Goal: Task Accomplishment & Management: Manage account settings

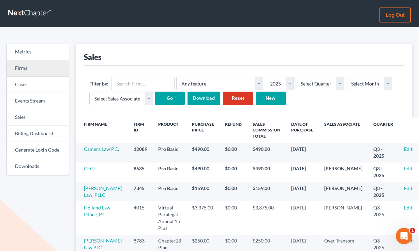
click at [45, 67] on link "Firms" at bounding box center [38, 68] width 62 height 16
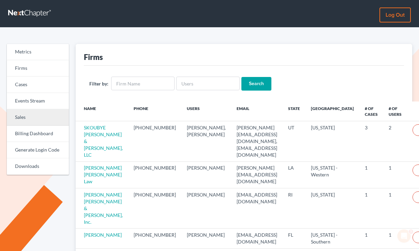
click at [33, 122] on link "Sales" at bounding box center [38, 118] width 62 height 16
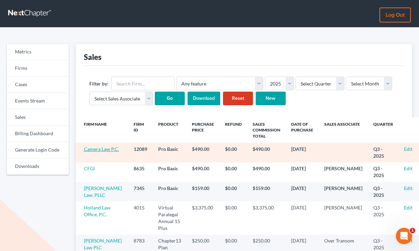
click at [86, 152] on link "Camera Law P.C." at bounding box center [101, 149] width 35 height 6
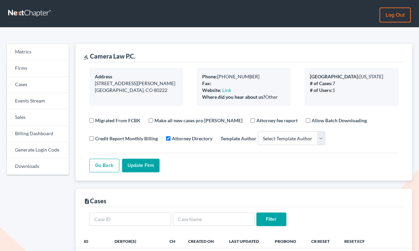
select select
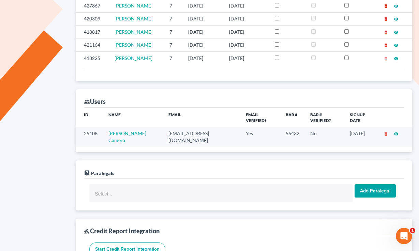
scroll to position [317, 0]
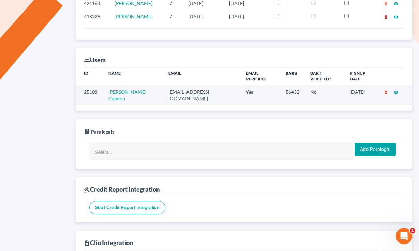
click at [177, 86] on td "[EMAIL_ADDRESS][DOMAIN_NAME]" at bounding box center [201, 95] width 77 height 19
copy td "[EMAIL_ADDRESS][DOMAIN_NAME]"
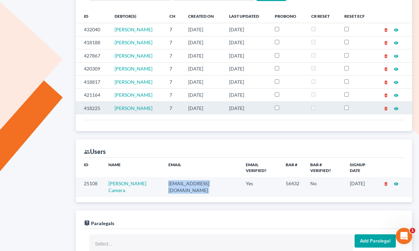
scroll to position [272, 0]
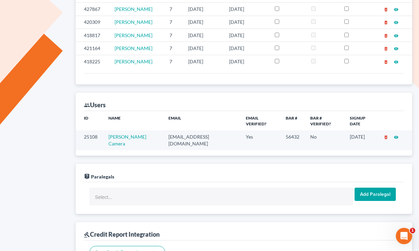
click at [245, 164] on div "live_help Paralegals" at bounding box center [244, 173] width 321 height 18
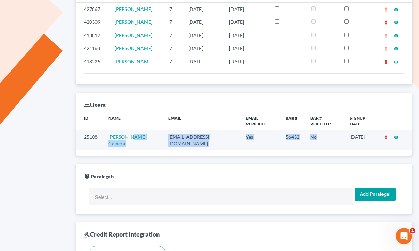
drag, startPoint x: 310, startPoint y: 131, endPoint x: 133, endPoint y: 133, distance: 177.4
click at [133, 133] on tr "25108 [PERSON_NAME] Camera [EMAIL_ADDRESS][DOMAIN_NAME] Yes 56432 No [DATE] del…" at bounding box center [244, 140] width 337 height 19
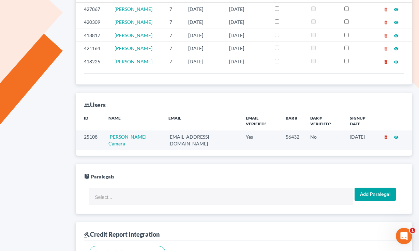
click at [207, 111] on th "Email" at bounding box center [201, 120] width 77 height 19
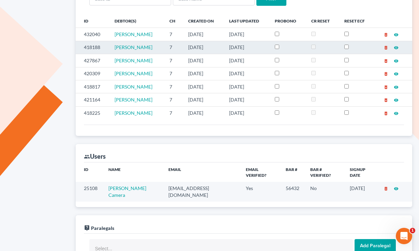
scroll to position [234, 0]
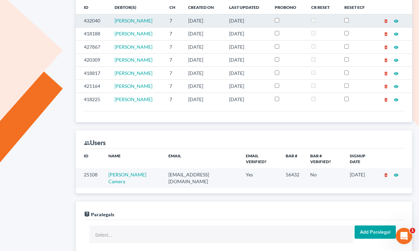
drag, startPoint x: 259, startPoint y: 97, endPoint x: 177, endPoint y: 20, distance: 112.5
click at [178, 20] on tbody "432040 [PERSON_NAME] 7 [DATE] [DATE] delete_forever visibility 418188 [PERSON_N…" at bounding box center [244, 59] width 337 height 91
click at [177, 20] on td "7" at bounding box center [173, 20] width 19 height 13
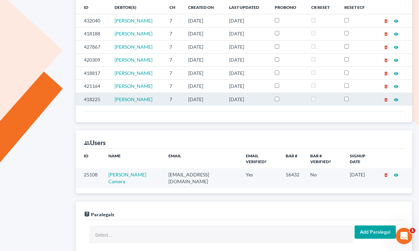
click at [267, 100] on td "[DATE]" at bounding box center [247, 99] width 46 height 13
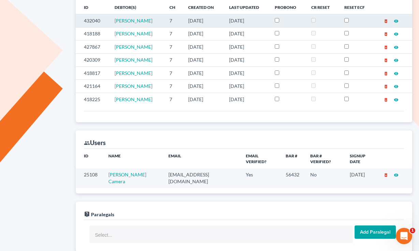
drag, startPoint x: 269, startPoint y: 101, endPoint x: 104, endPoint y: 14, distance: 186.9
click at [104, 14] on tbody "432040 [PERSON_NAME] 7 [DATE] [DATE] delete_forever visibility 418188 [PERSON_N…" at bounding box center [244, 59] width 337 height 91
click at [104, 15] on td "432040" at bounding box center [93, 20] width 34 height 13
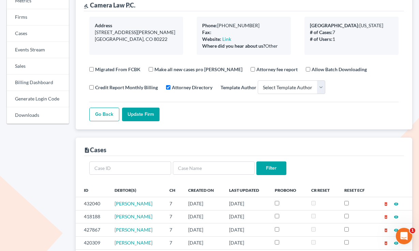
scroll to position [0, 0]
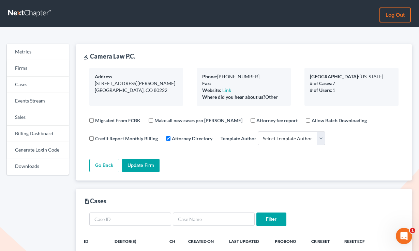
click at [128, 54] on div "gavel Camera Law P.C." at bounding box center [110, 56] width 52 height 8
click at [108, 55] on div "gavel Camera Law P.C." at bounding box center [110, 56] width 52 height 8
drag, startPoint x: 91, startPoint y: 55, endPoint x: 141, endPoint y: 55, distance: 50.5
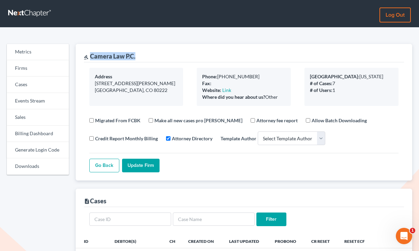
click at [141, 55] on div "gavel Camera Law P.C." at bounding box center [244, 53] width 321 height 18
copy div "Camera Law P.C."
click at [25, 120] on link "Sales" at bounding box center [38, 118] width 62 height 16
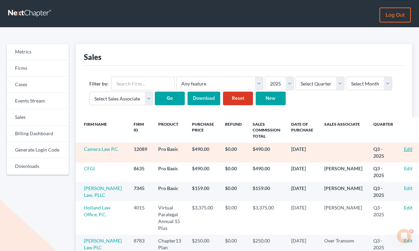
click at [404, 150] on link "Edit" at bounding box center [408, 149] width 9 height 6
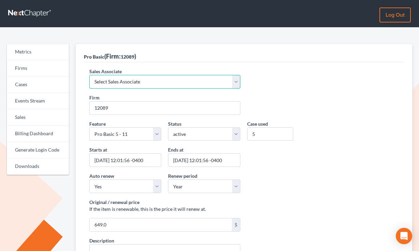
click at [143, 79] on select "Select Sales Associate Alex Seymour Over Transom Tim Shadoan" at bounding box center [164, 82] width 151 height 14
select select "7676"
click at [89, 75] on select "Select Sales Associate Alex Seymour Over Transom Tim Shadoan" at bounding box center [164, 82] width 151 height 14
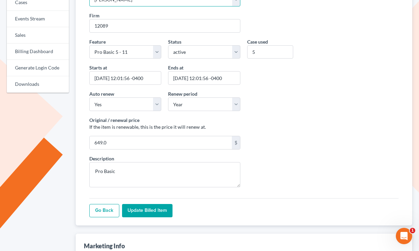
scroll to position [99, 0]
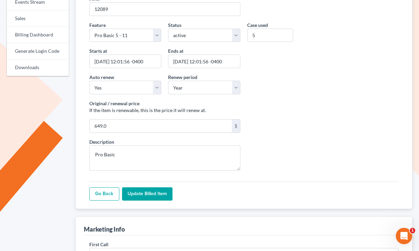
click at [153, 193] on input "Update Billed item" at bounding box center [147, 195] width 50 height 14
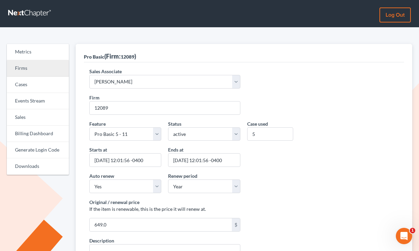
click at [24, 67] on link "Firms" at bounding box center [38, 68] width 62 height 16
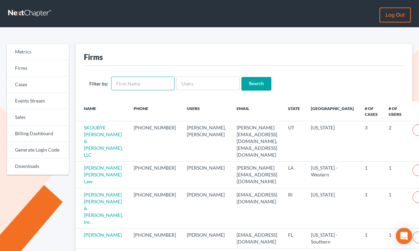
click at [133, 81] on input "text" at bounding box center [142, 84] width 63 height 14
type input "[PERSON_NAME]"
click at [242, 77] on input "Search" at bounding box center [257, 84] width 30 height 14
